Goal: Browse casually

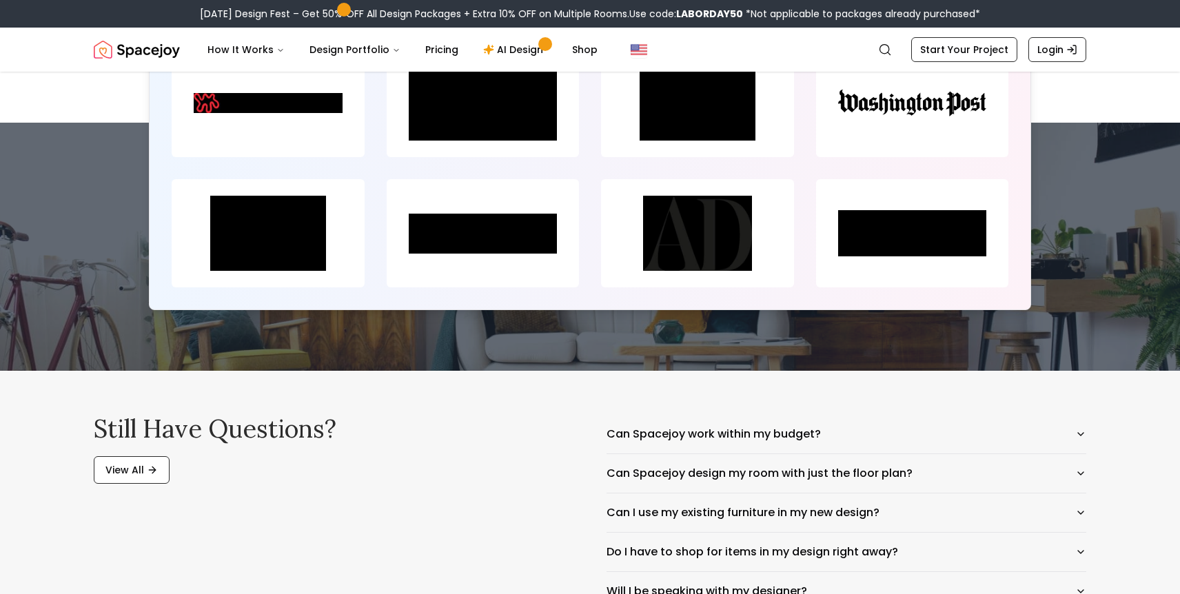
scroll to position [6528, 0]
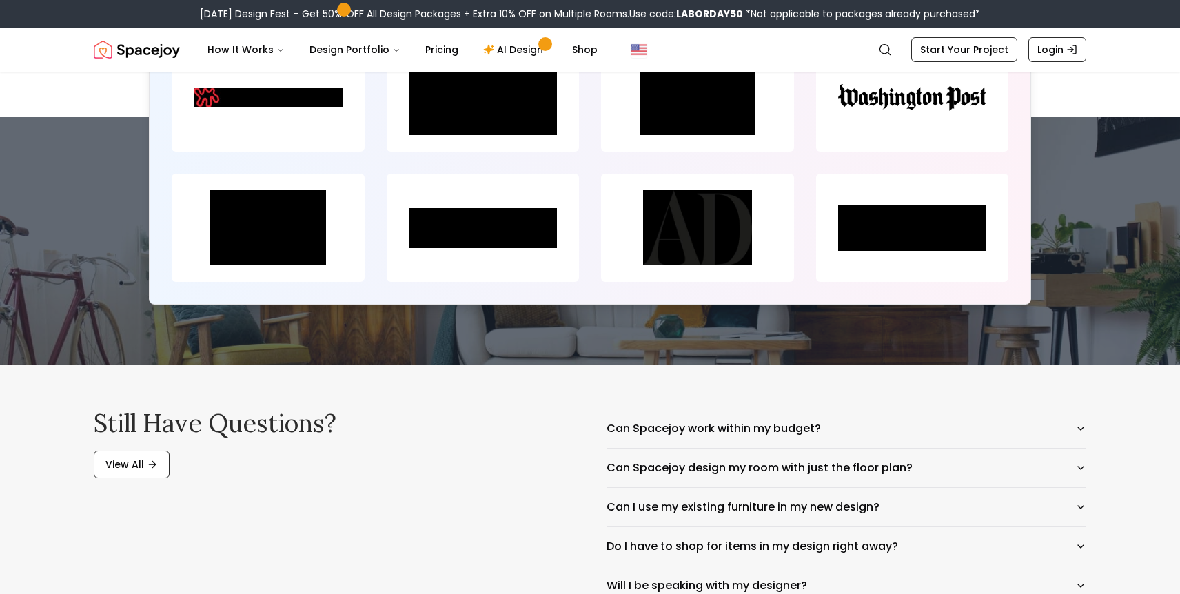
click at [438, 282] on img at bounding box center [483, 228] width 193 height 108
click at [292, 152] on img at bounding box center [268, 97] width 193 height 108
click at [436, 152] on img at bounding box center [483, 97] width 193 height 108
click at [705, 152] on img at bounding box center [697, 97] width 193 height 108
click at [913, 152] on img at bounding box center [912, 97] width 193 height 108
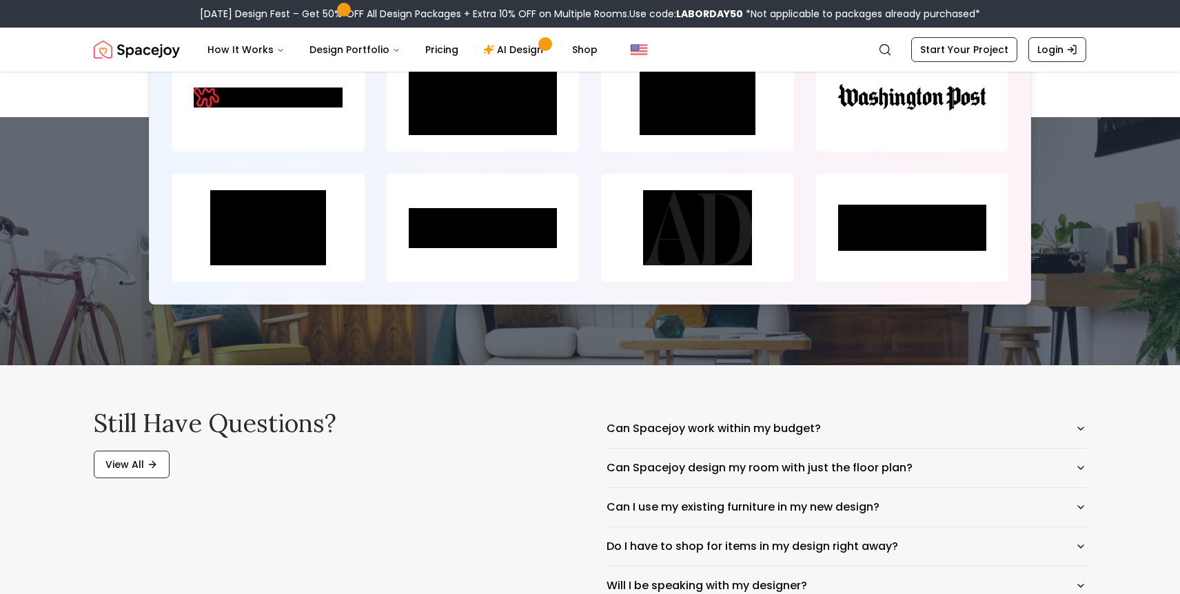
click at [898, 282] on img at bounding box center [912, 228] width 193 height 108
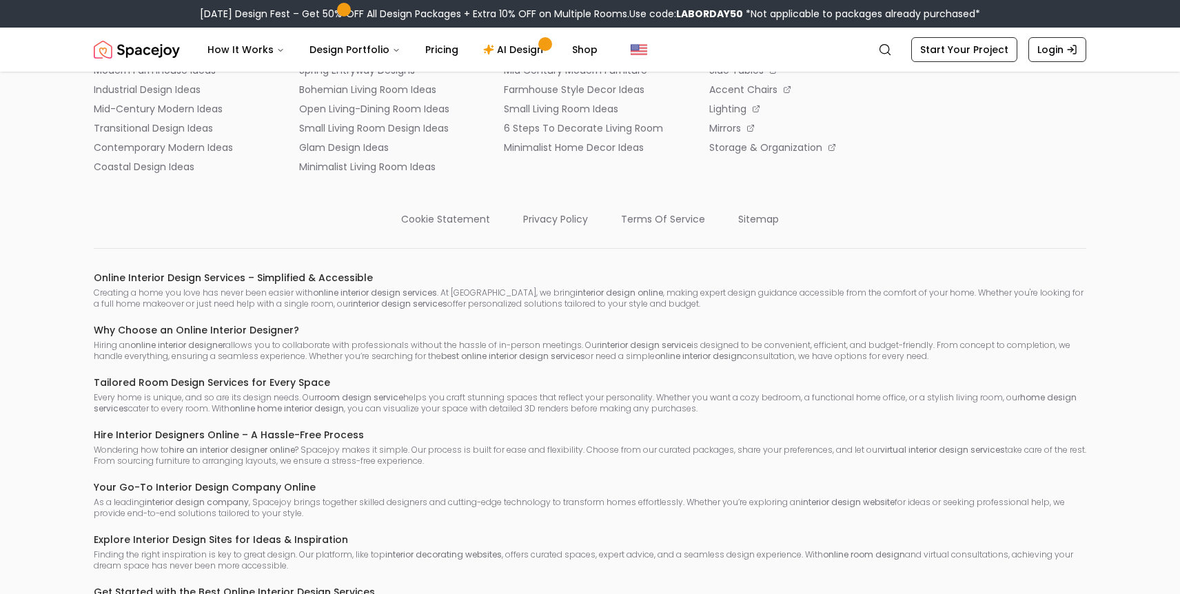
scroll to position [7485, 0]
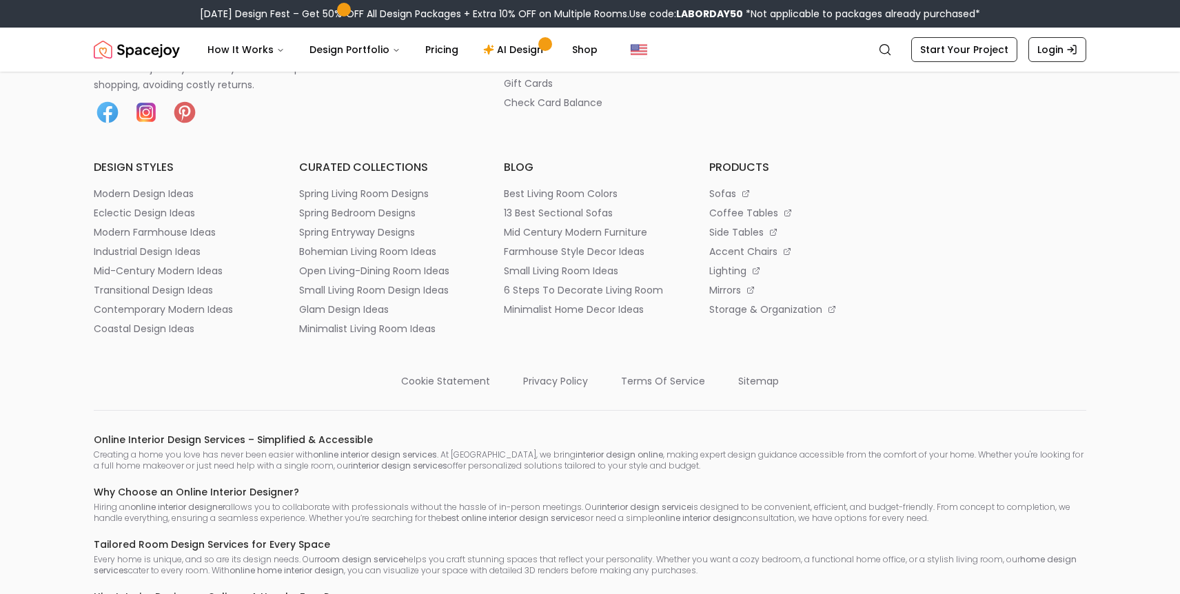
click at [148, 126] on img at bounding box center [146, 113] width 28 height 28
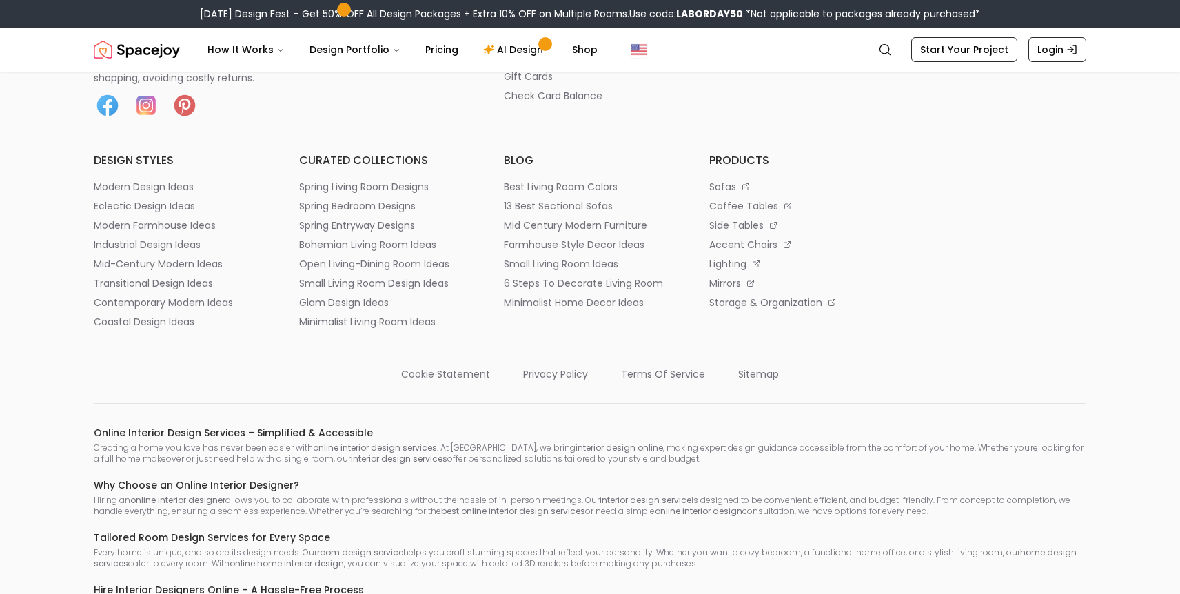
scroll to position [7533, 0]
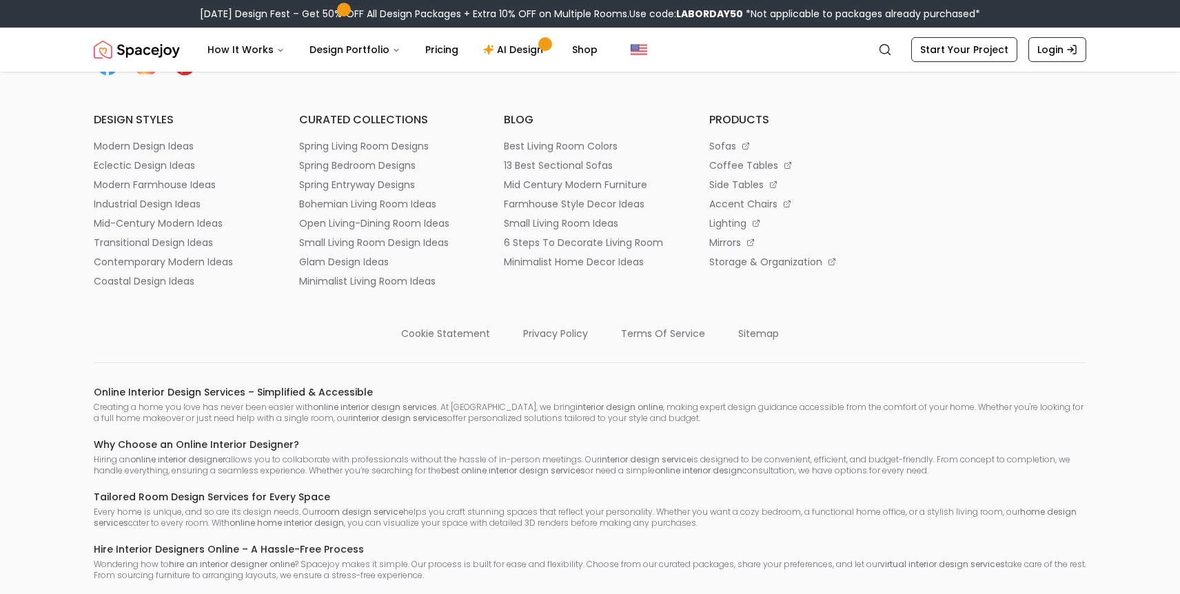
click at [184, 79] on img at bounding box center [185, 65] width 28 height 28
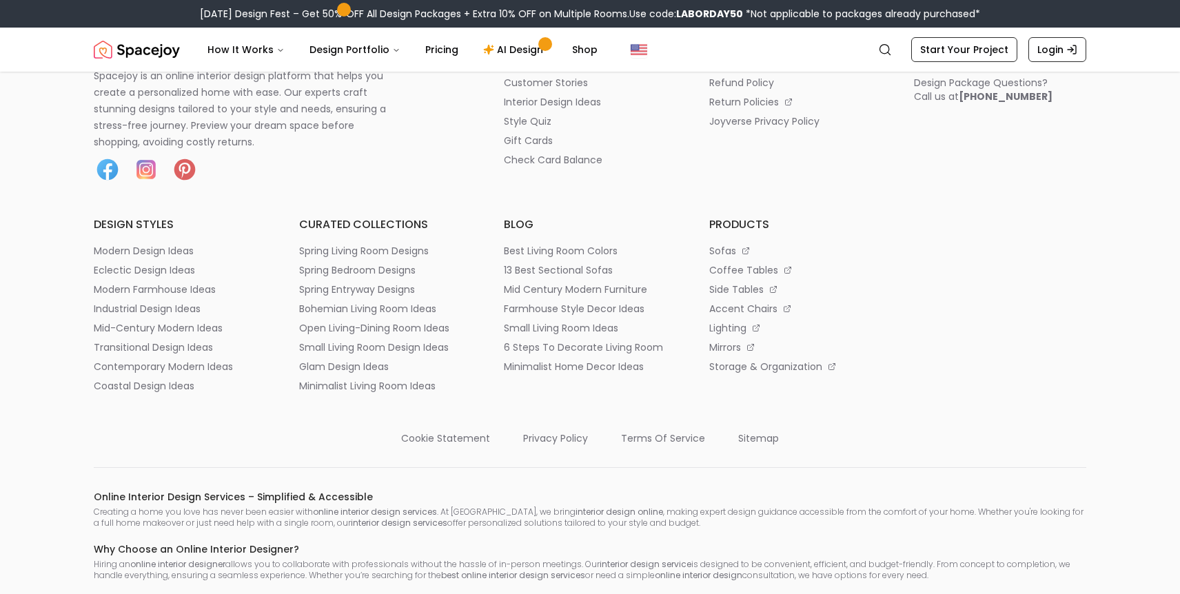
scroll to position [7402, 0]
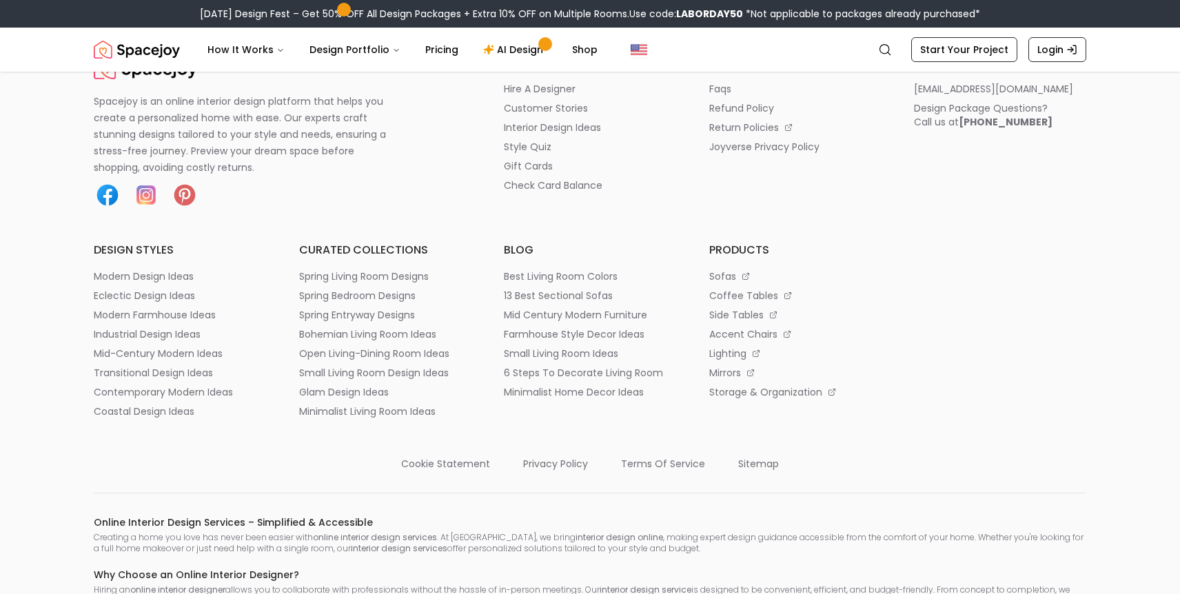
click at [111, 209] on img at bounding box center [108, 195] width 28 height 28
